Goal: Navigation & Orientation: Understand site structure

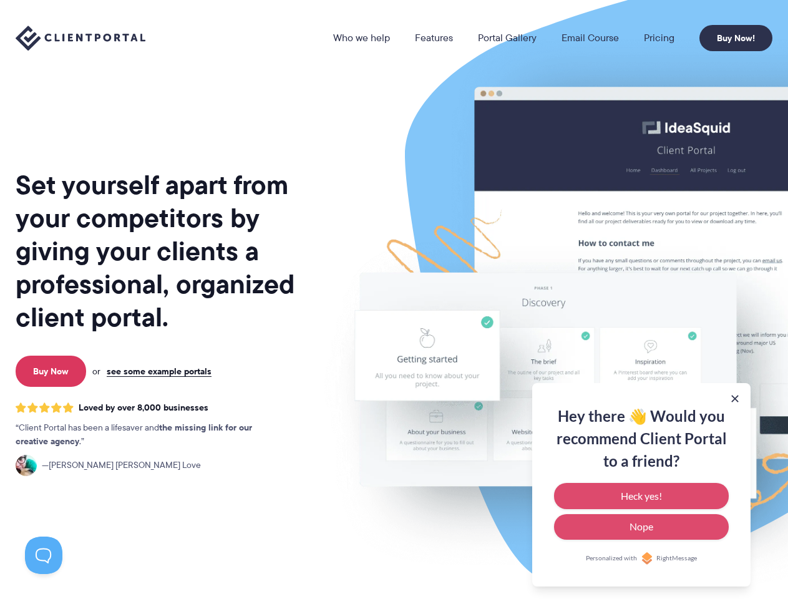
click at [363, 38] on link "Who we help" at bounding box center [361, 38] width 57 height 10
click at [735, 399] on button at bounding box center [735, 399] width 12 height 12
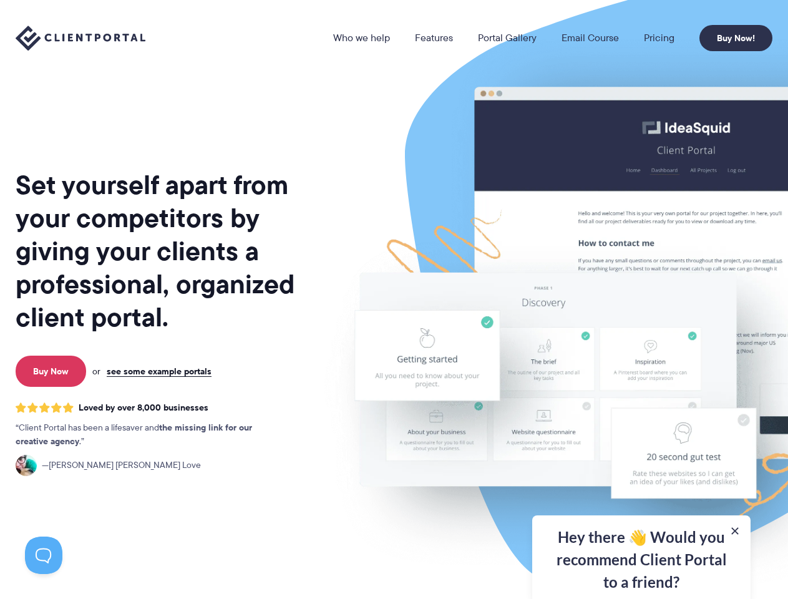
click at [642, 485] on img at bounding box center [652, 309] width 700 height 599
click at [642, 496] on img at bounding box center [652, 309] width 700 height 599
click at [642, 527] on div "Hey there 👋 Would you recommend Client Portal to a friend? Heck yes! Nope Perso…" at bounding box center [641, 558] width 218 height 84
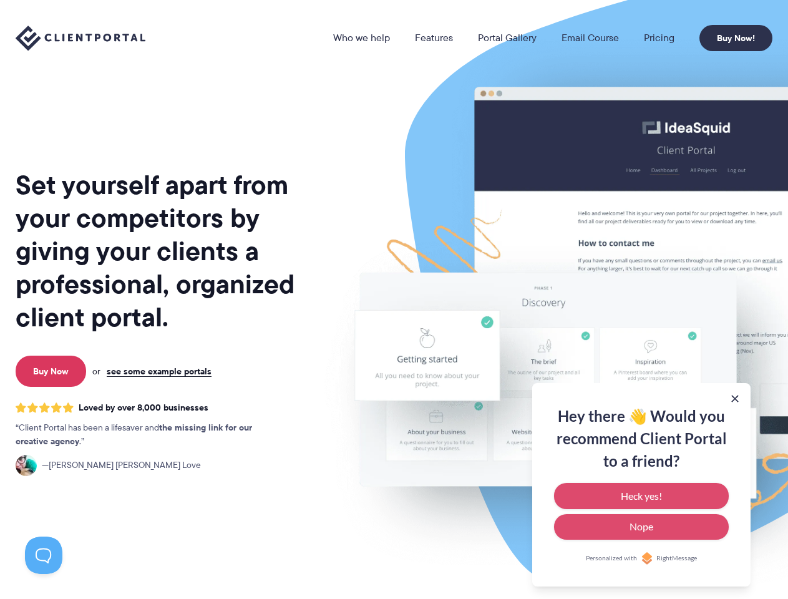
click at [44, 556] on button at bounding box center [43, 555] width 37 height 37
